Goal: Find specific page/section: Find specific page/section

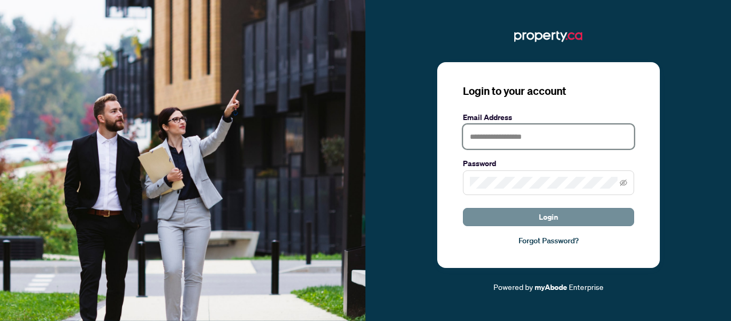
type input "**********"
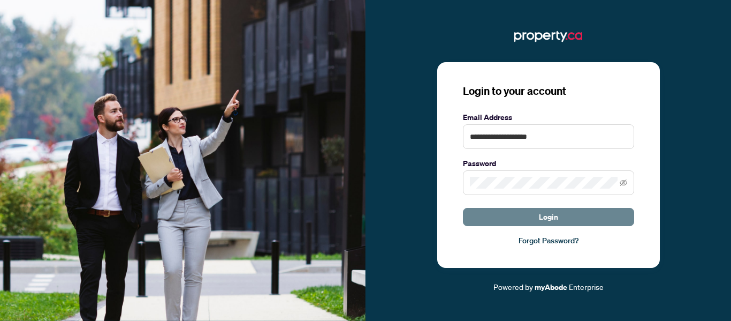
click at [530, 217] on button "Login" at bounding box center [548, 217] width 171 height 18
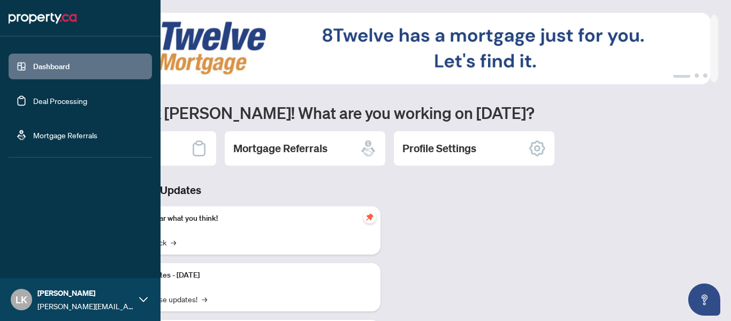
click at [39, 67] on link "Dashboard" at bounding box center [51, 67] width 36 height 10
click at [60, 64] on link "Dashboard" at bounding box center [51, 67] width 36 height 10
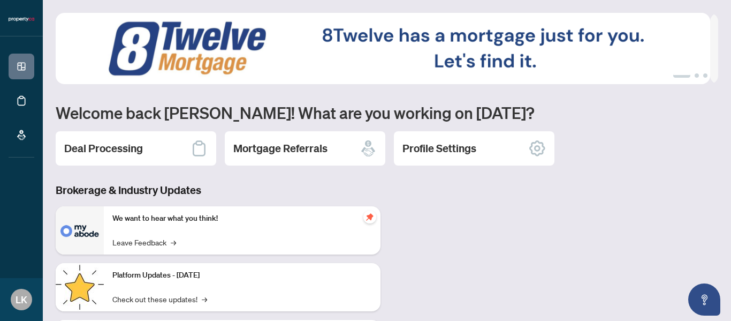
click at [250, 63] on img at bounding box center [383, 48] width 654 height 71
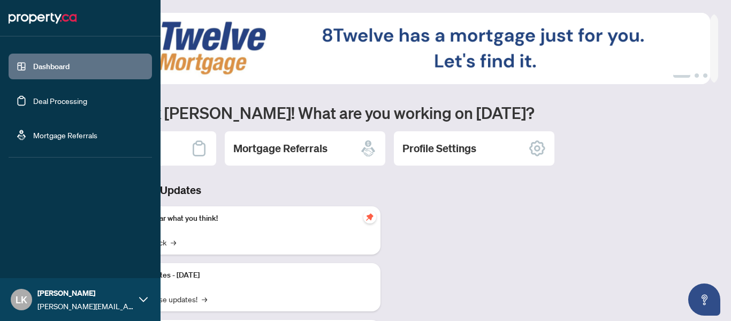
click at [58, 103] on link "Deal Processing" at bounding box center [60, 101] width 54 height 10
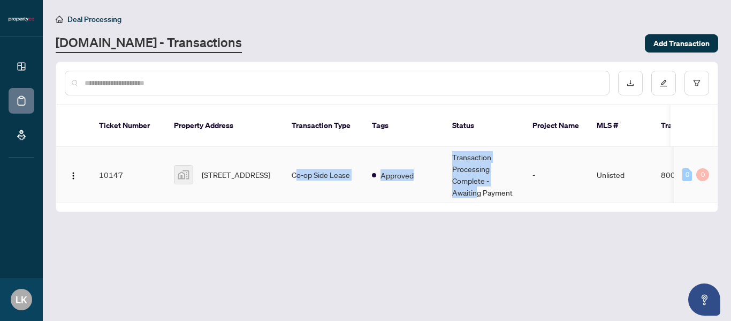
drag, startPoint x: 298, startPoint y: 189, endPoint x: 476, endPoint y: 185, distance: 177.7
click at [476, 185] on tr "10147 [STREET_ADDRESS] Co-op Side Lease Approved Transaction Processing Complet…" at bounding box center [576, 175] width 1041 height 56
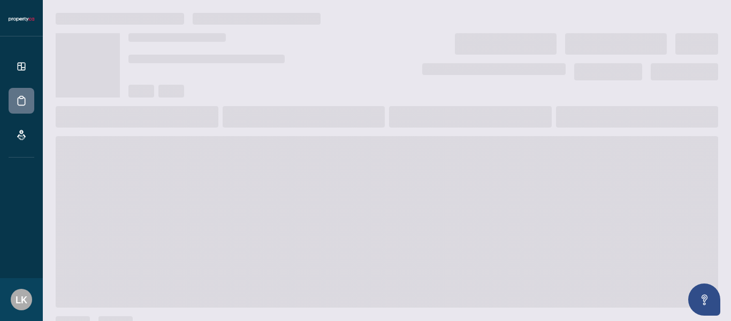
click at [415, 208] on span at bounding box center [387, 221] width 662 height 171
